Goal: Information Seeking & Learning: Learn about a topic

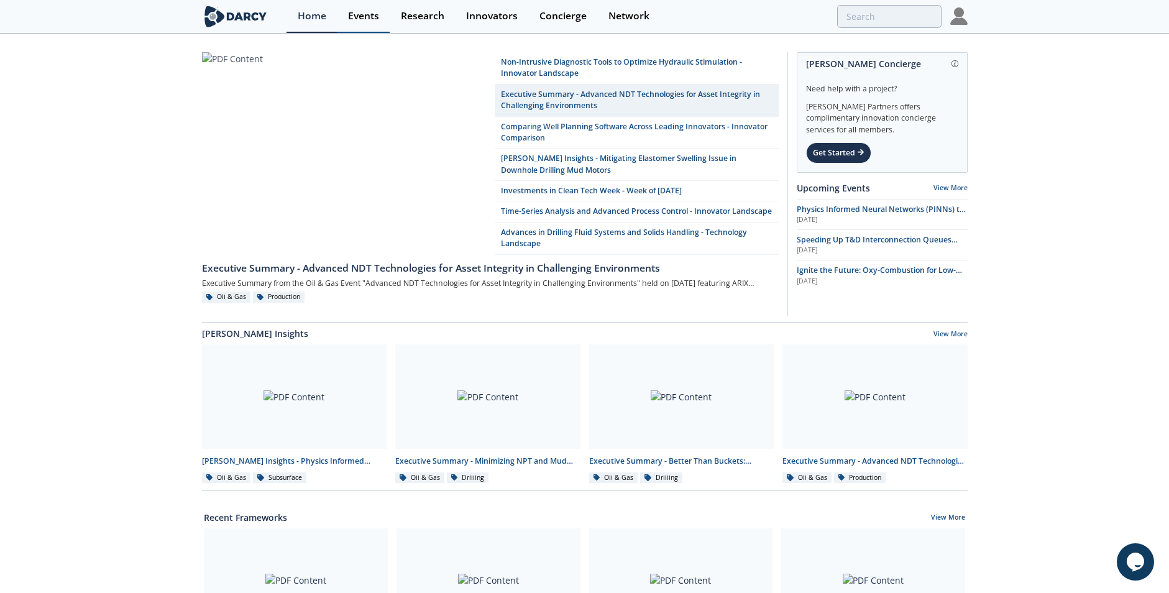
click at [366, 13] on div "Events" at bounding box center [363, 16] width 31 height 10
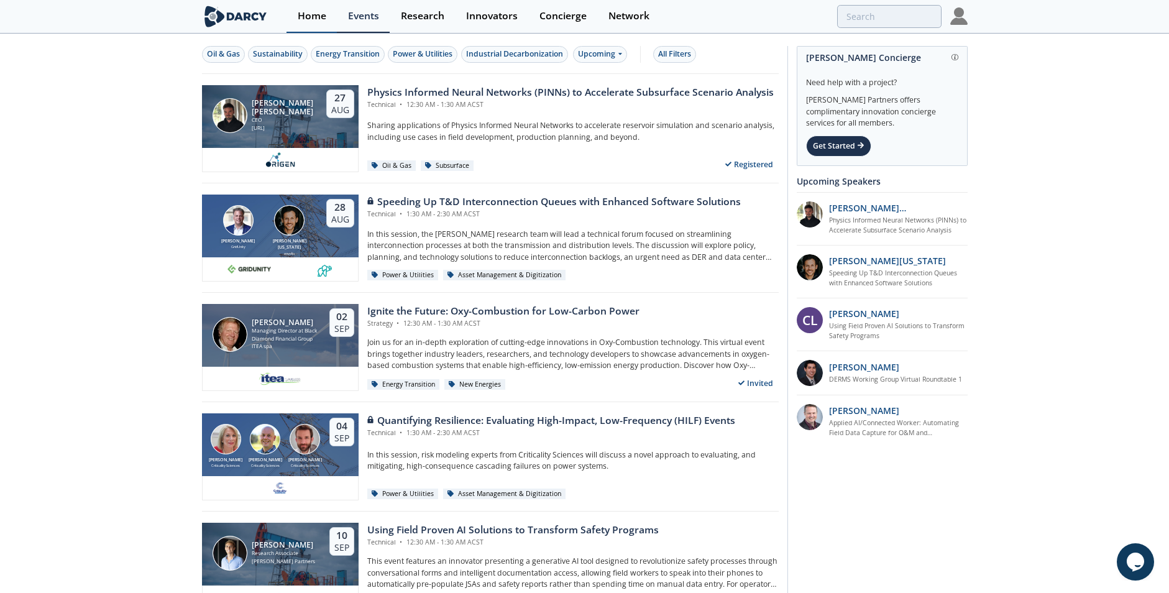
click at [310, 16] on div "Home" at bounding box center [312, 16] width 29 height 10
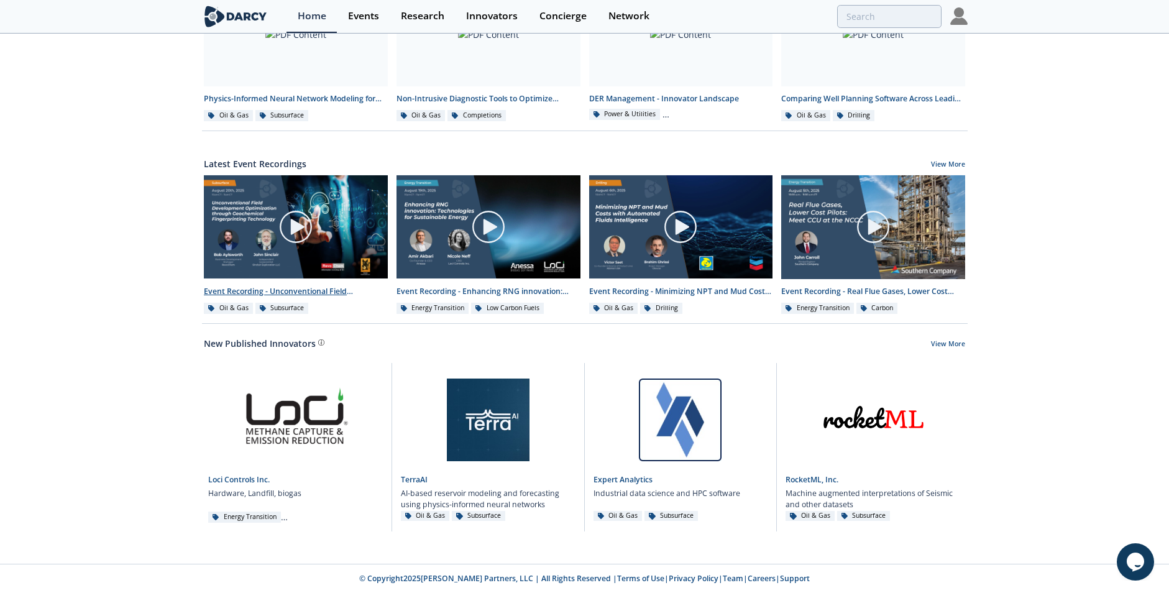
scroll to position [558, 0]
click at [232, 188] on img at bounding box center [296, 226] width 184 height 103
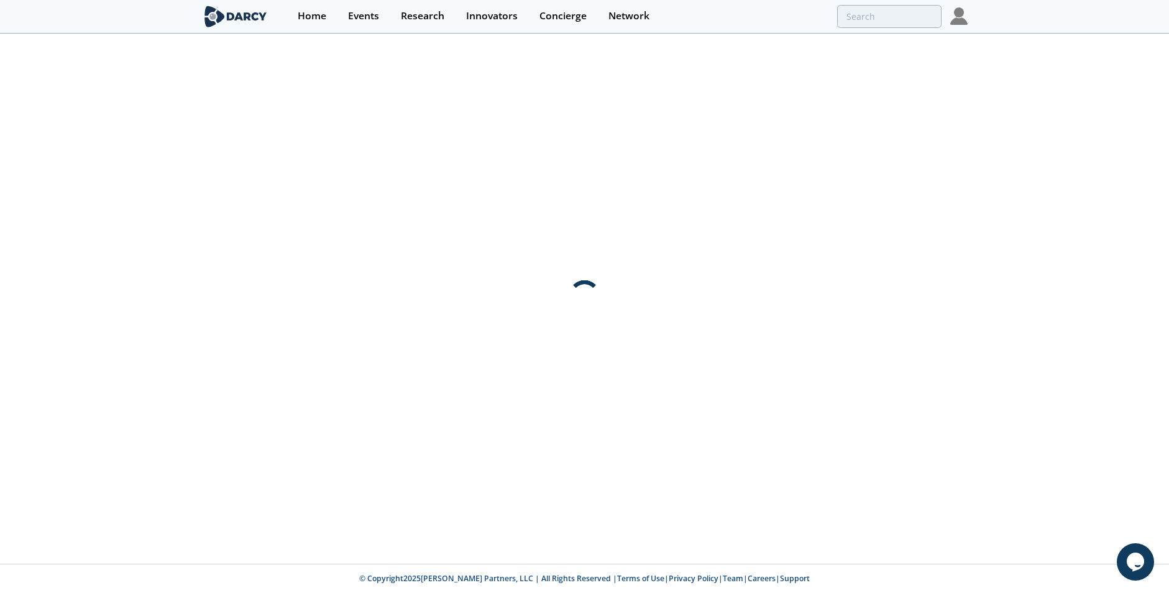
scroll to position [0, 0]
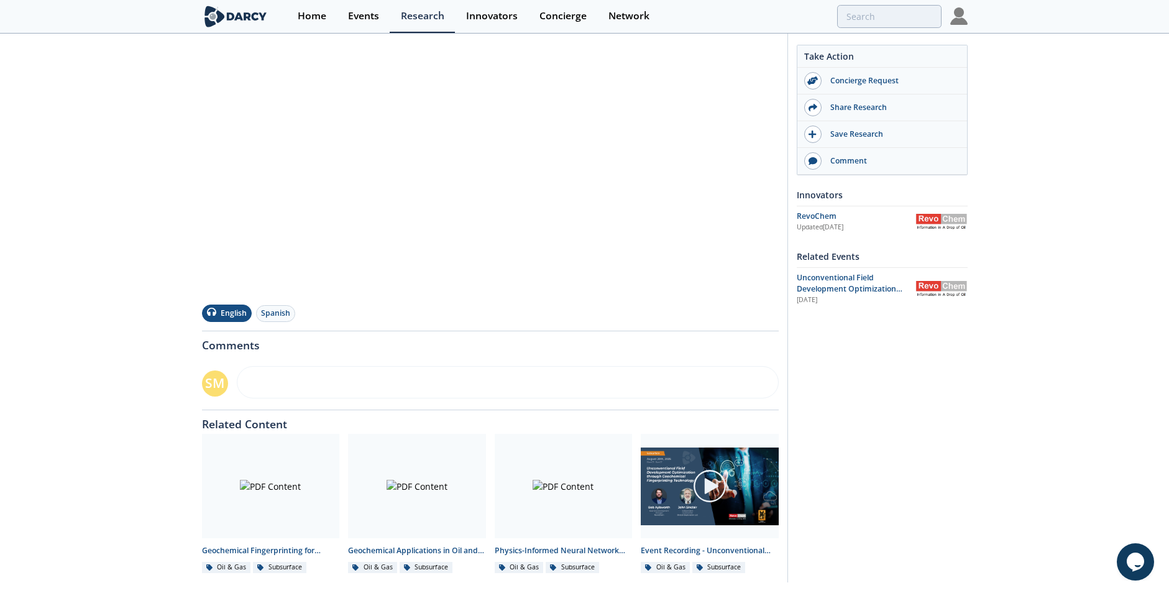
scroll to position [276, 0]
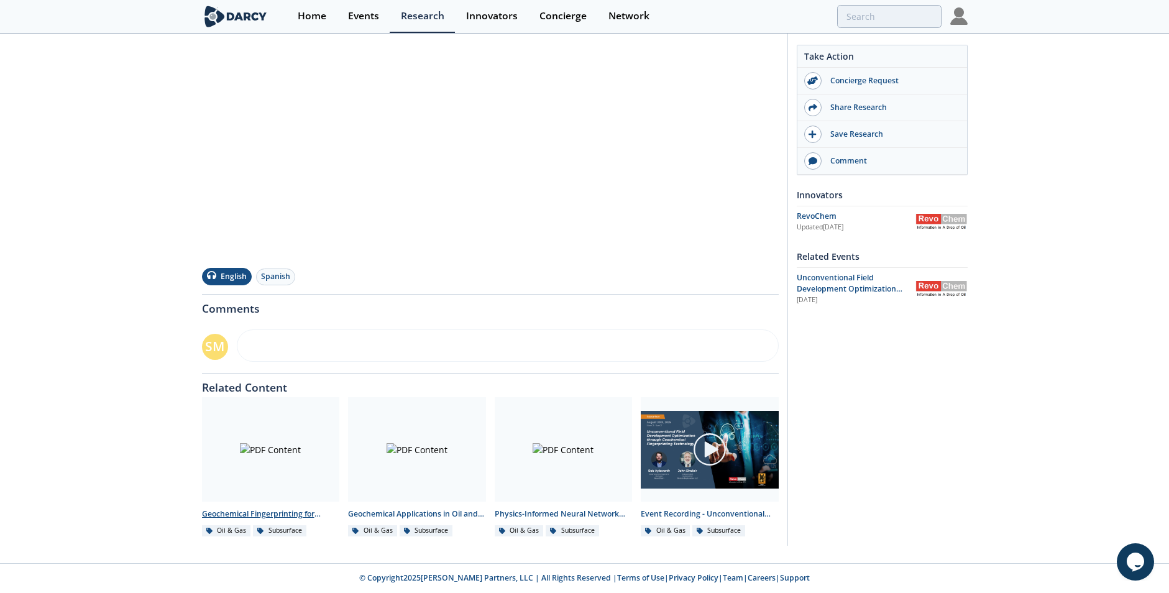
click at [267, 449] on div at bounding box center [271, 449] width 138 height 104
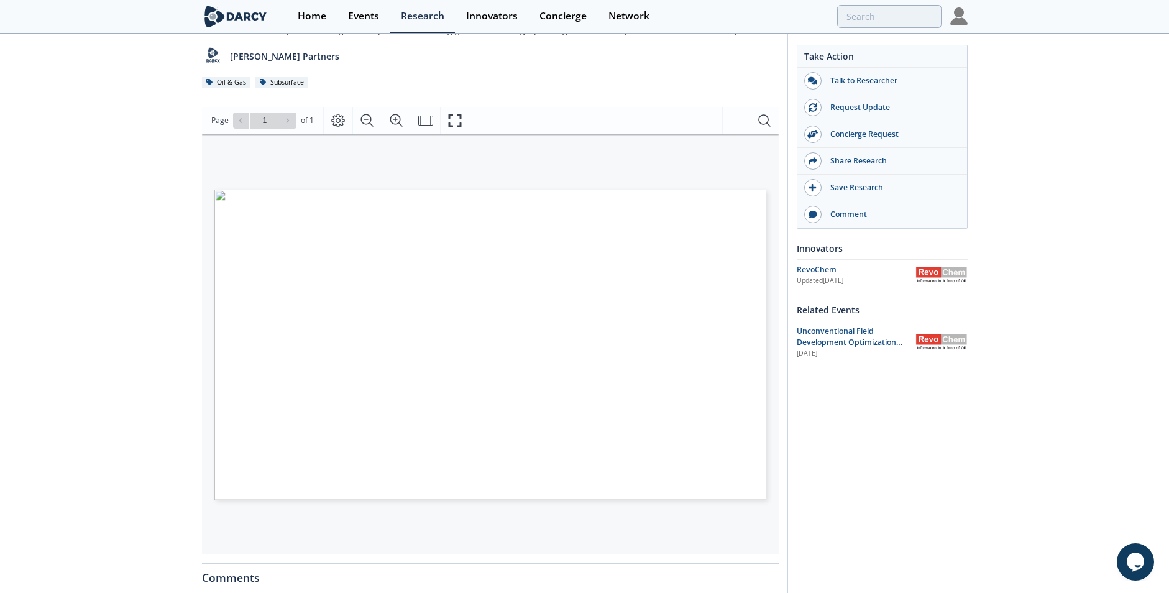
scroll to position [124, 0]
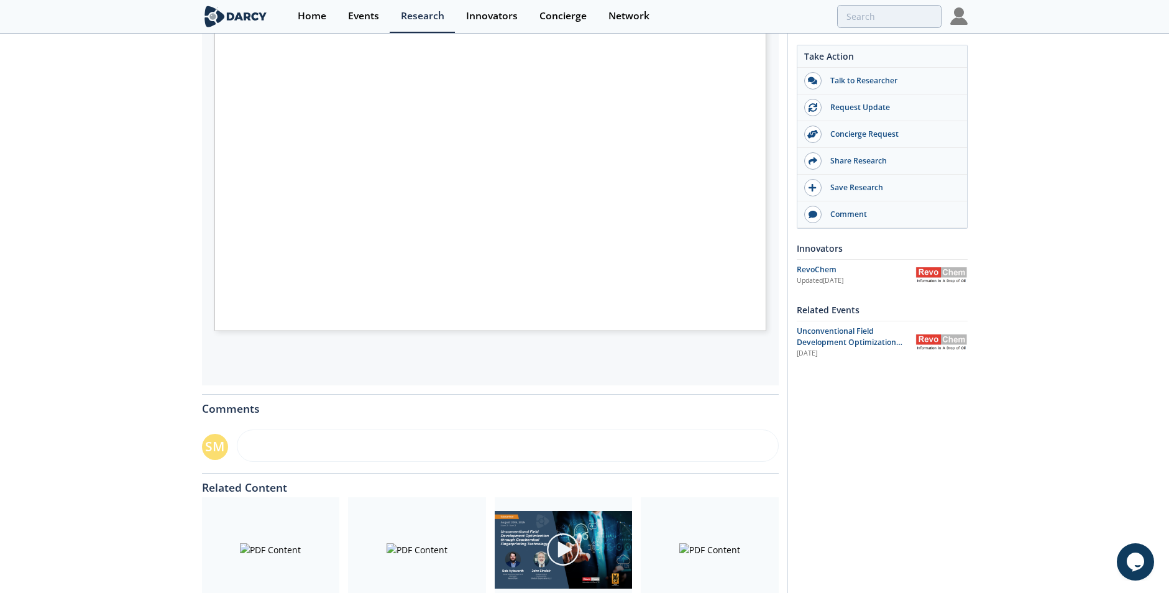
scroll to position [276, 0]
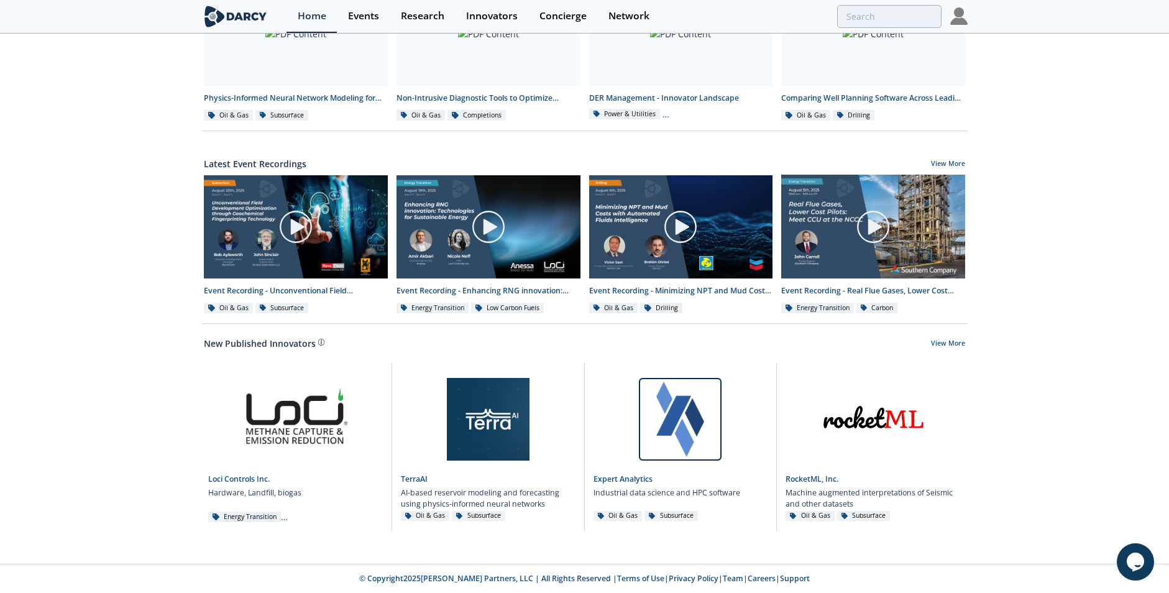
scroll to position [558, 0]
click at [439, 259] on div at bounding box center [488, 227] width 139 height 70
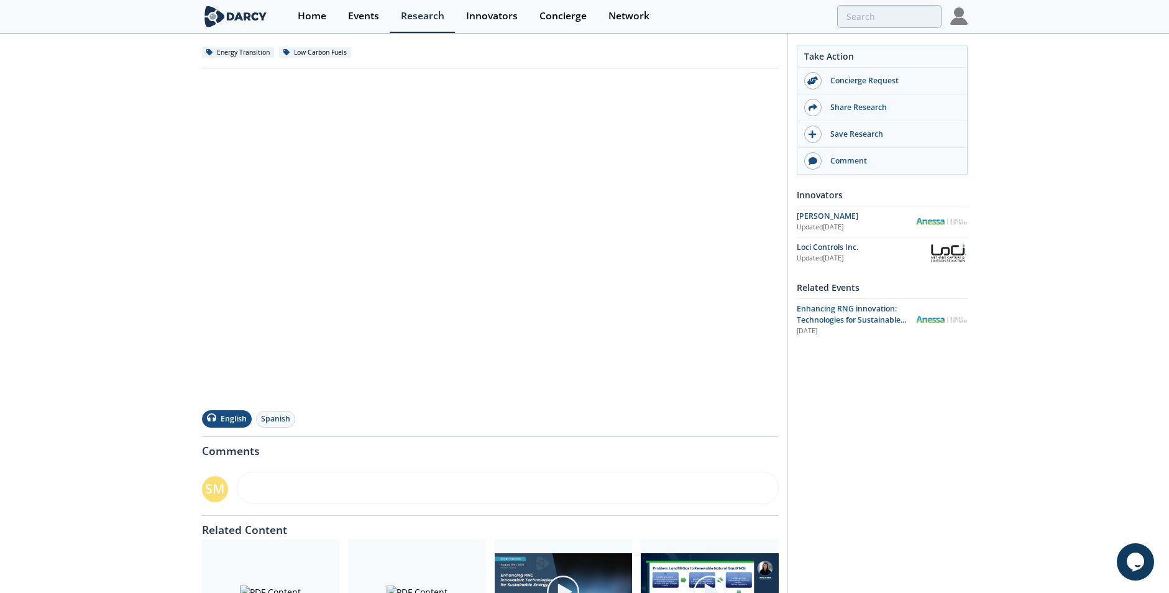
scroll to position [124, 0]
